Goal: Task Accomplishment & Management: Complete application form

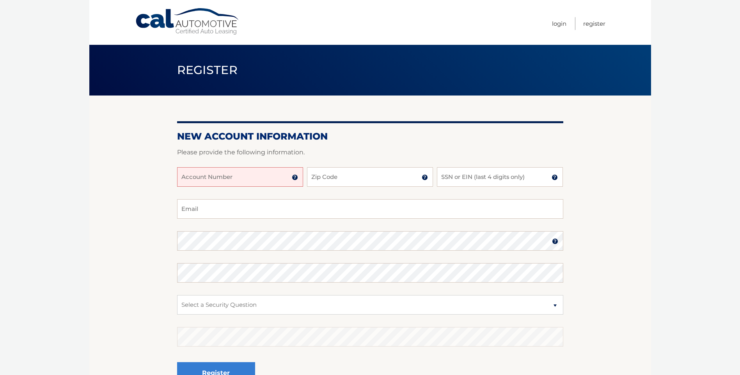
click at [294, 178] on img at bounding box center [295, 177] width 6 height 6
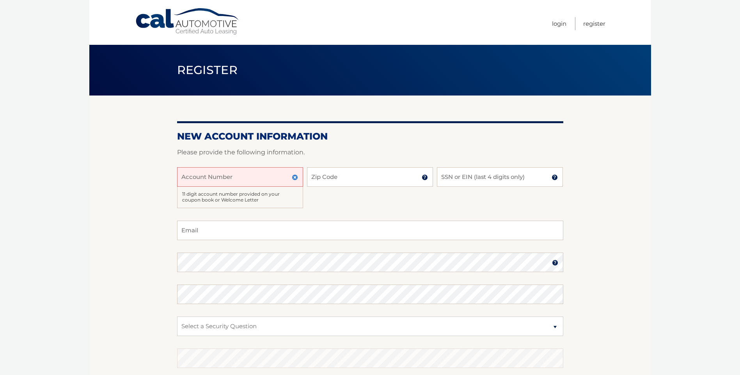
click at [294, 178] on img at bounding box center [295, 177] width 6 height 6
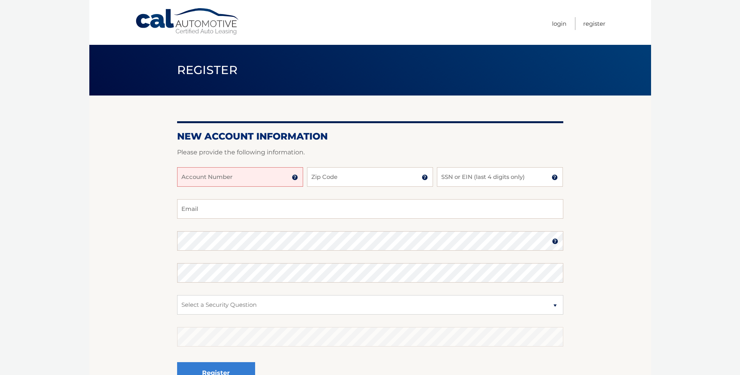
click at [363, 144] on form "New Account Information Please provide the following information. Account Numbe…" at bounding box center [370, 266] width 386 height 270
click at [367, 178] on input "Zip Code" at bounding box center [370, 177] width 126 height 20
type input "33186"
click at [474, 180] on input "SSN or EIN (last 4 digits only)" at bounding box center [500, 177] width 126 height 20
type input "4214"
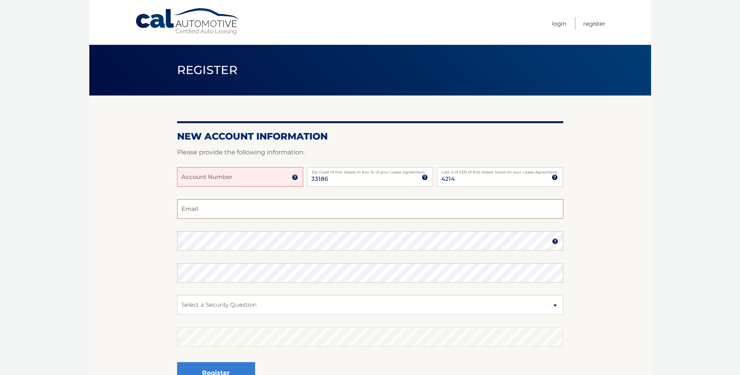
click at [276, 209] on input "Email" at bounding box center [370, 209] width 386 height 20
type input "[EMAIL_ADDRESS][DOMAIN_NAME]"
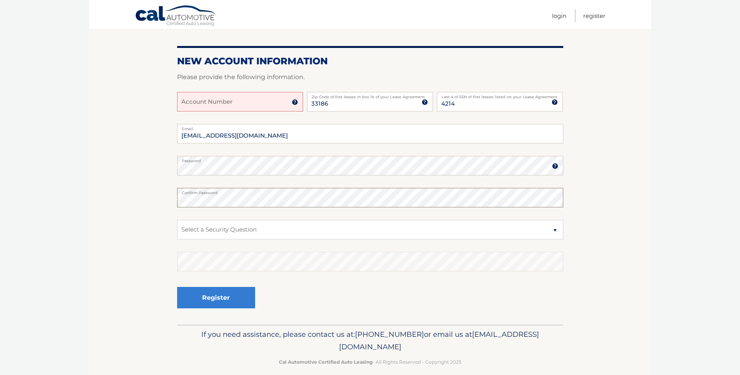
scroll to position [78, 0]
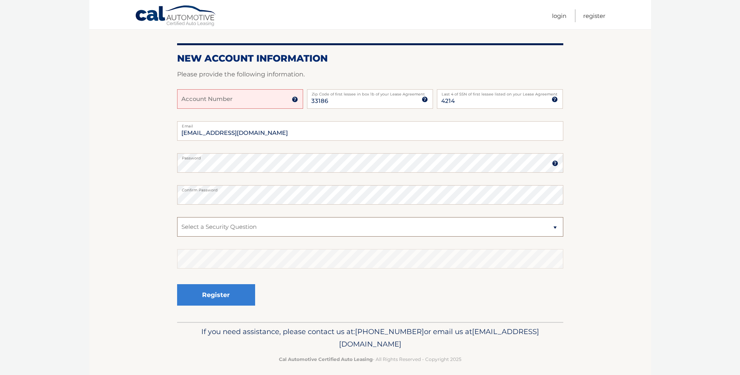
click at [298, 231] on select "Select a Security Question What was the name of your elementary school? What is…" at bounding box center [370, 227] width 386 height 20
select select "2"
click at [177, 217] on select "Select a Security Question What was the name of your elementary school? What is…" at bounding box center [370, 227] width 386 height 20
click at [216, 293] on button "Register" at bounding box center [216, 294] width 78 height 21
